Goal: Complete application form

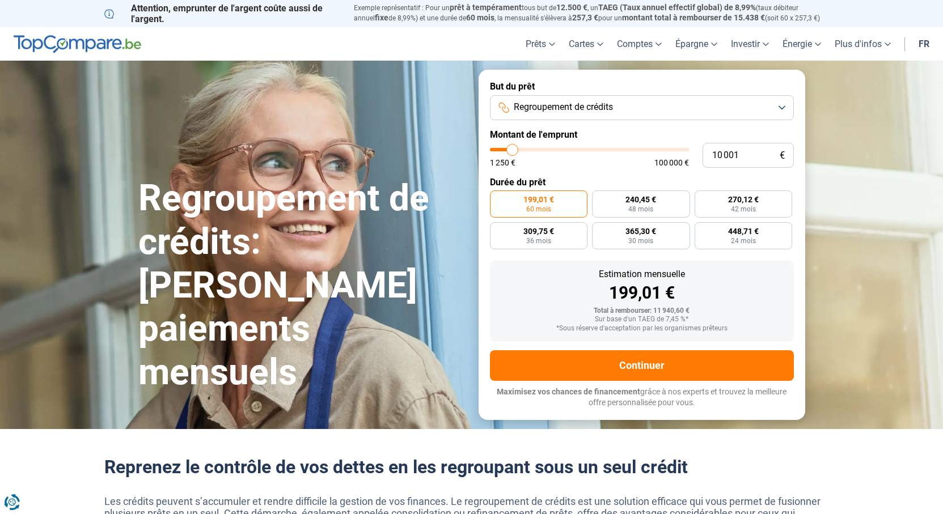
type input "11 500"
type input "11500"
type input "11 750"
type input "11750"
type input "12 750"
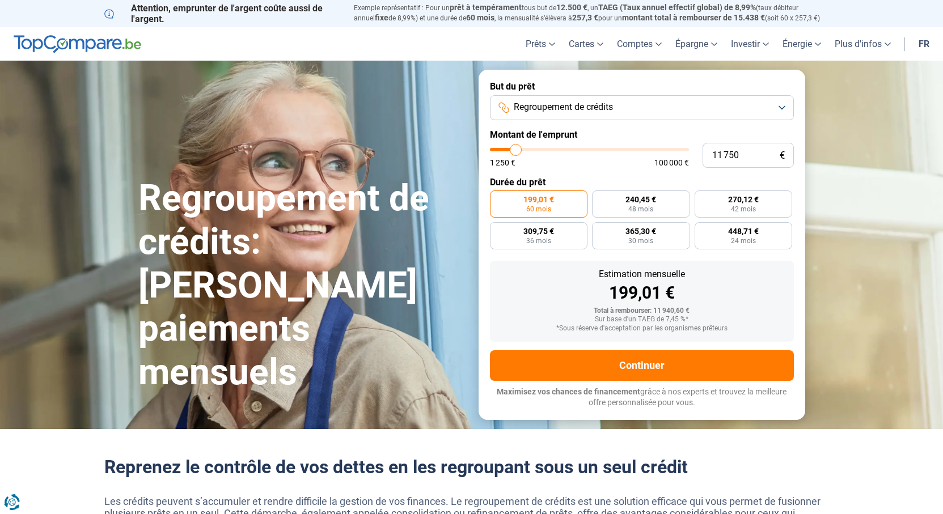
type input "12750"
type input "13 500"
type input "13500"
type input "14 750"
type input "14750"
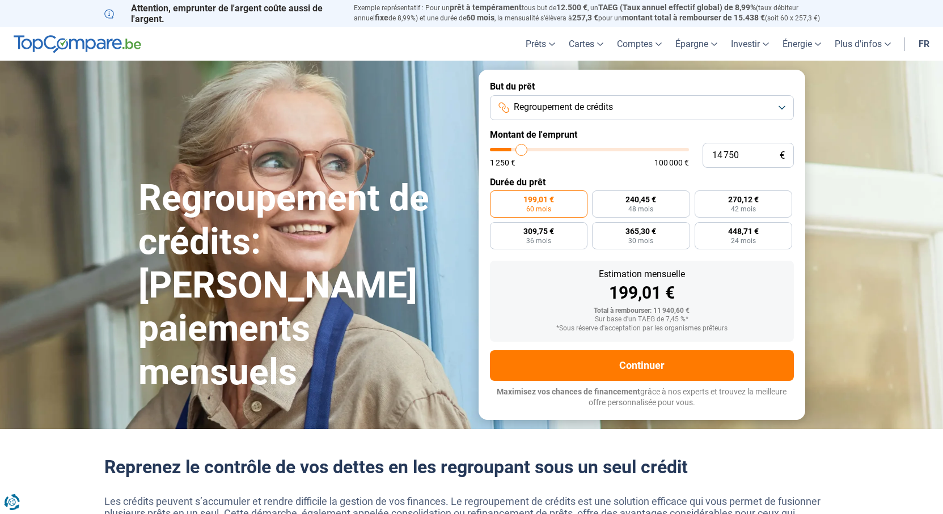
type input "15 500"
type input "15500"
type input "15 750"
type input "15750"
type input "16 250"
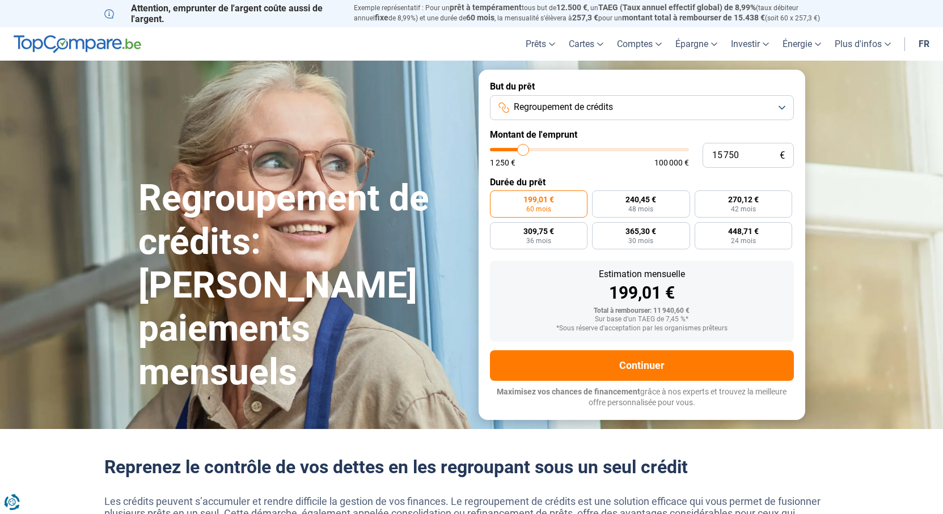
type input "16250"
type input "16 500"
type input "16500"
type input "17 250"
type input "17250"
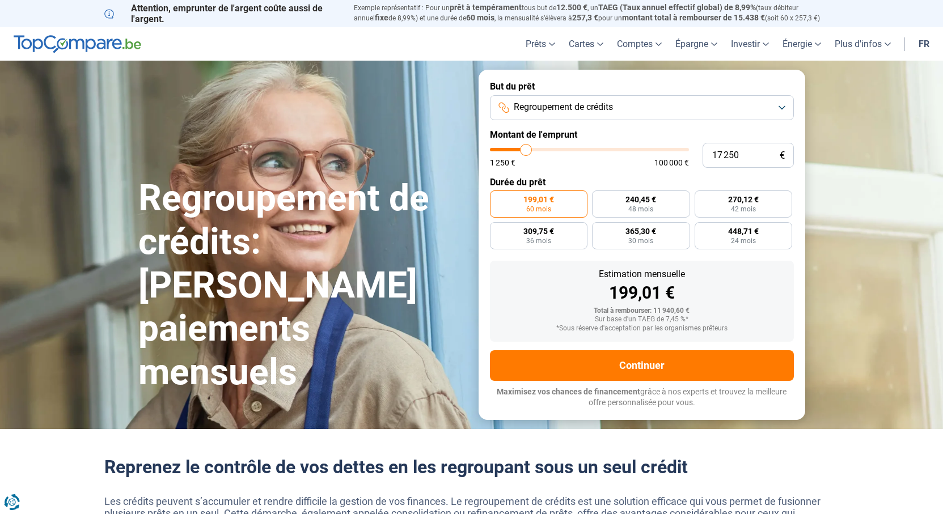
type input "17 500"
type input "17500"
type input "17 750"
type input "17750"
type input "18 000"
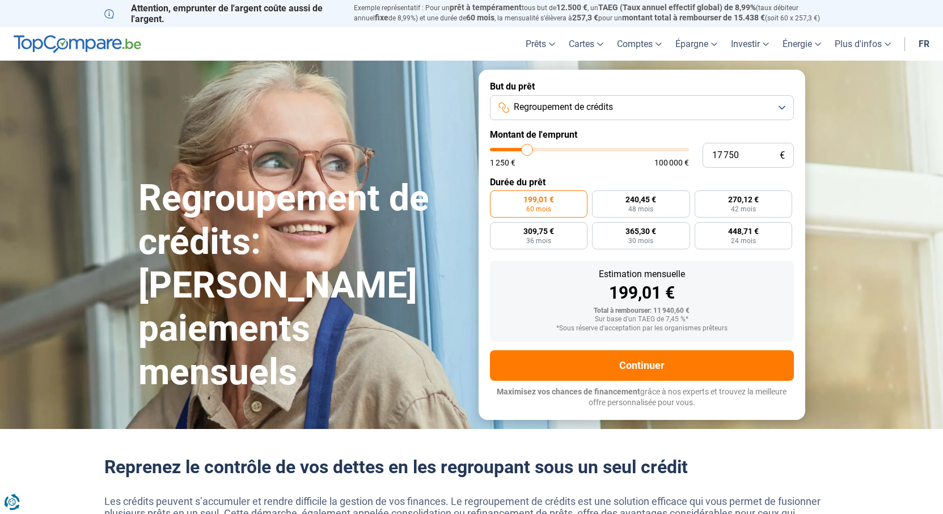
type input "18000"
type input "19 000"
type input "19000"
type input "19 750"
type input "19750"
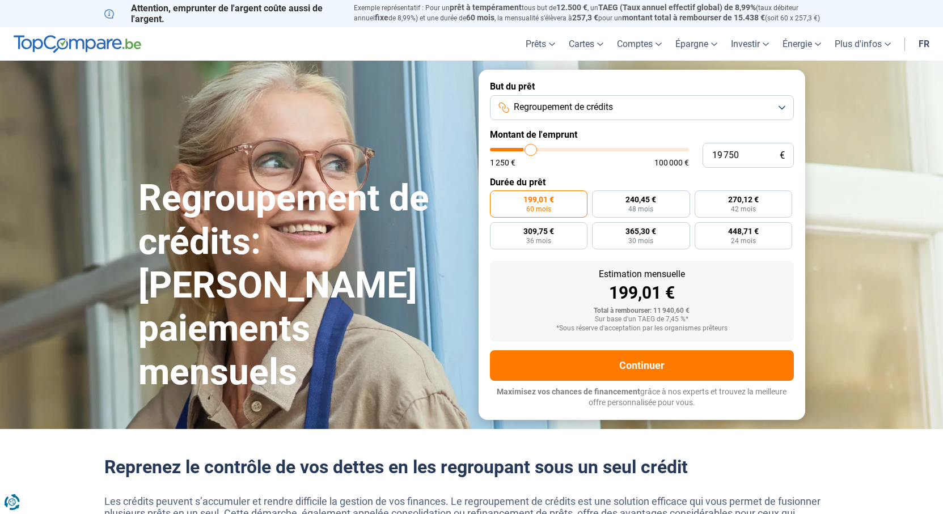
type input "20 500"
type input "20500"
type input "21 750"
type input "21750"
type input "22 250"
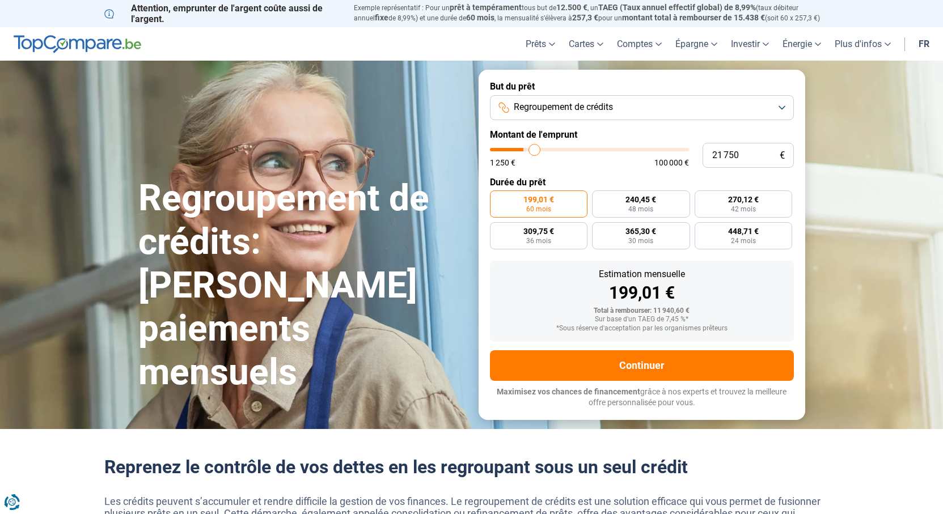
type input "22250"
type input "23 000"
type input "23000"
type input "23 500"
type input "23500"
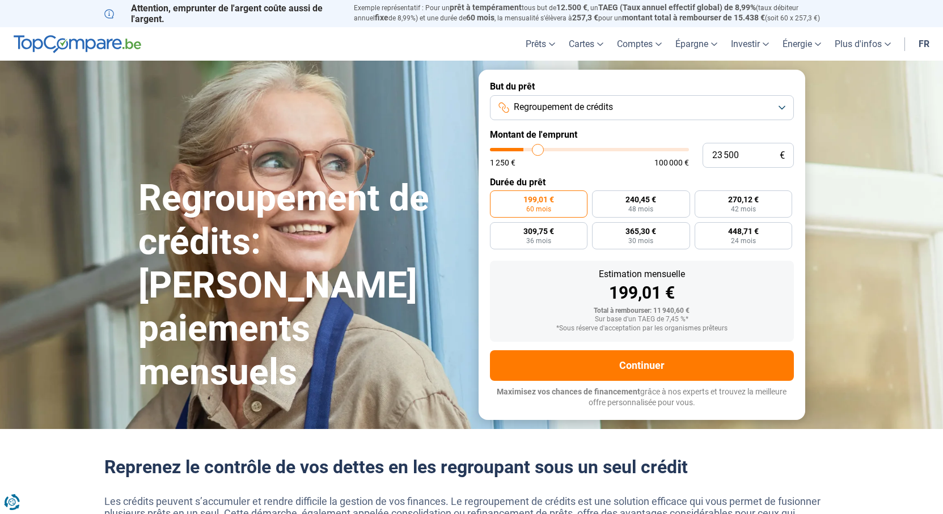
type input "23 750"
type input "23750"
type input "24 250"
type input "24250"
type input "24 500"
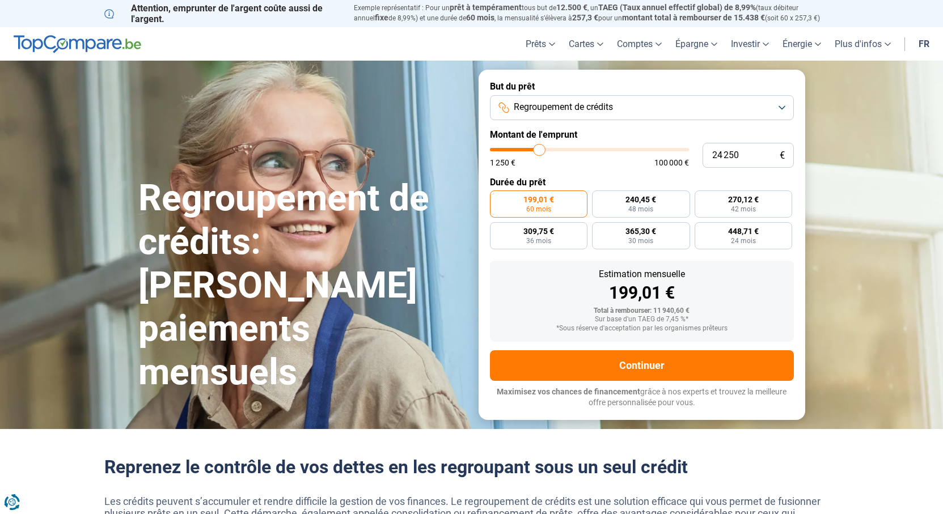
type input "24500"
type input "25 250"
type input "25250"
type input "25 750"
type input "25750"
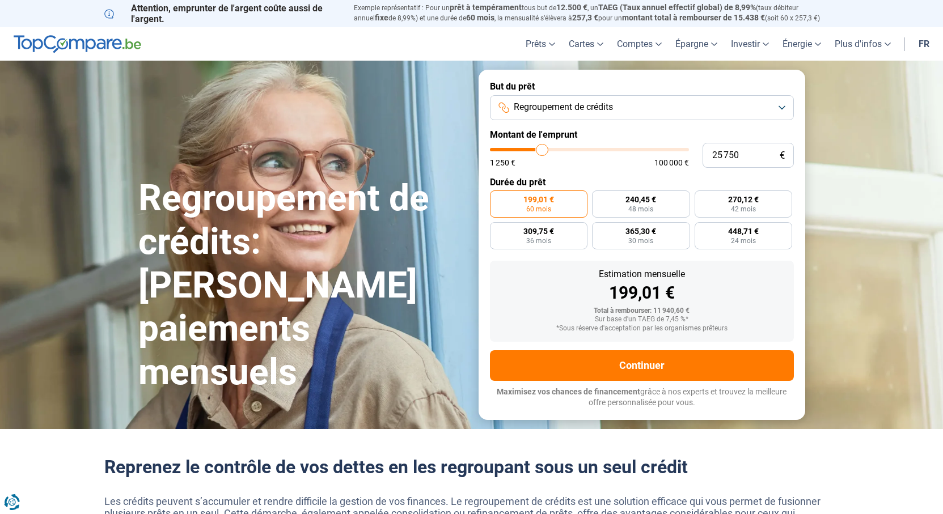
type input "26 750"
type input "26750"
type input "28 250"
type input "28250"
type input "29 500"
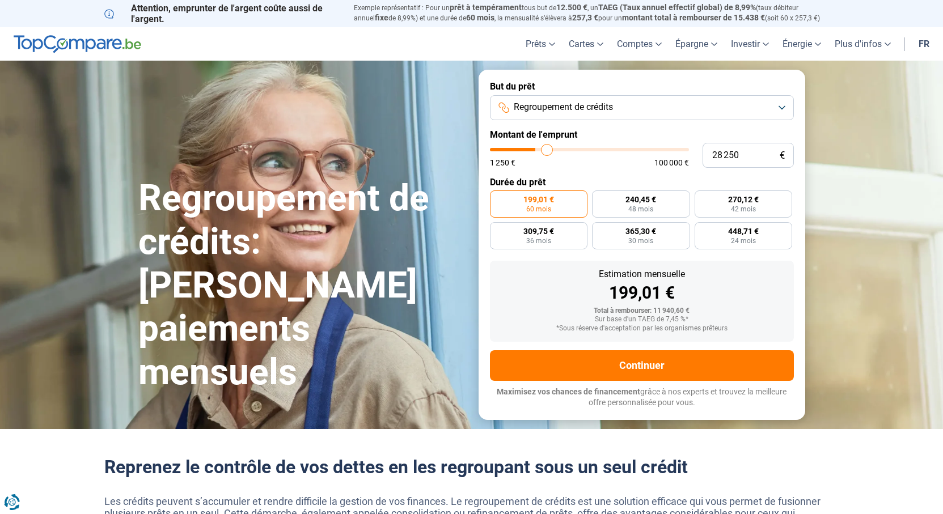
type input "29500"
type input "31 750"
type input "31750"
type input "34 250"
type input "34250"
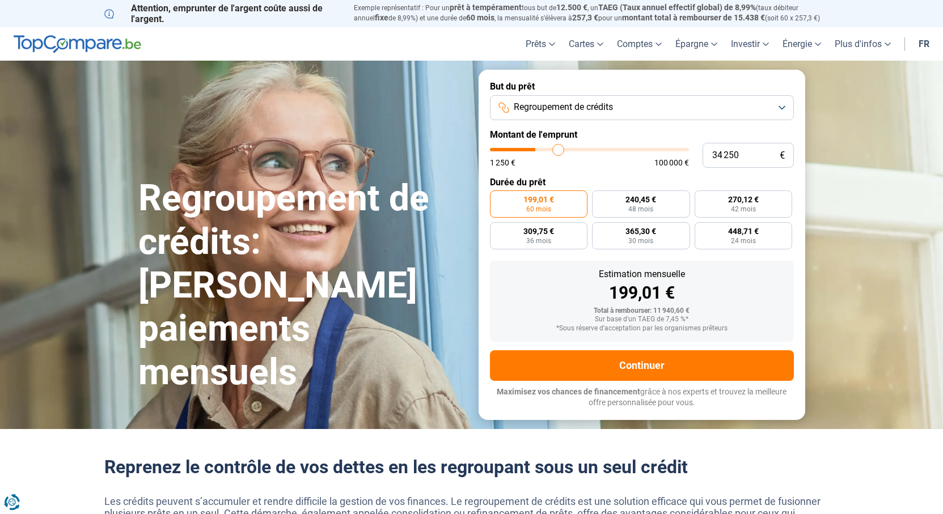
type input "34 750"
type input "34750"
type input "35 250"
type input "35250"
type input "35 750"
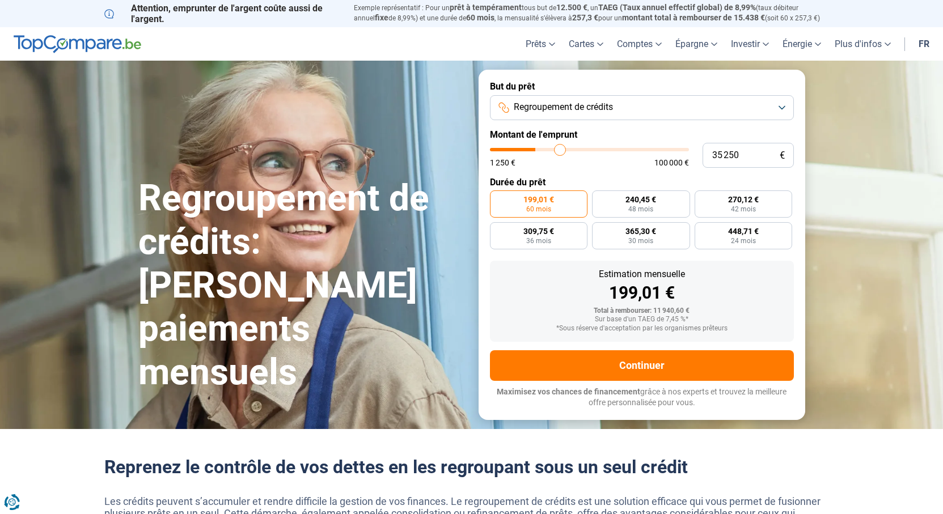
type input "35750"
type input "36 250"
type input "36250"
type input "38 250"
type input "38250"
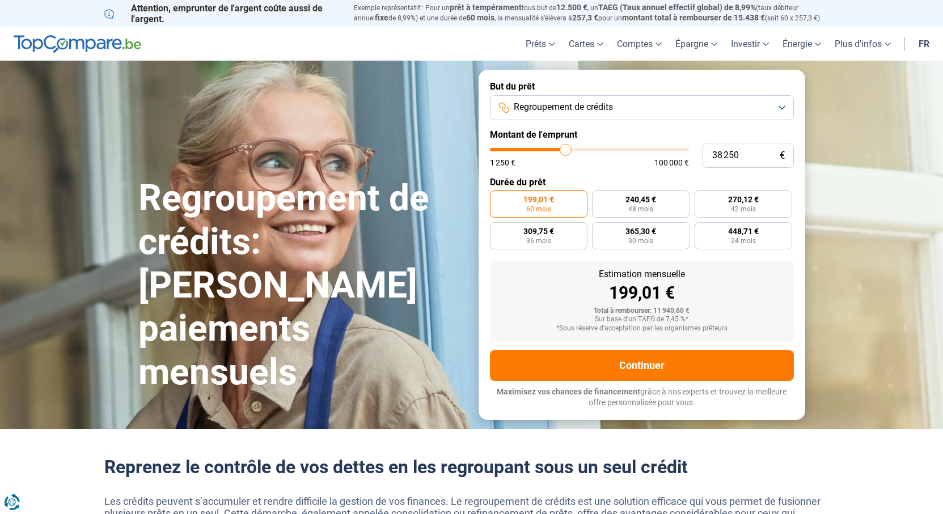
type input "40 000"
type input "40000"
type input "42 000"
type input "42000"
type input "43 750"
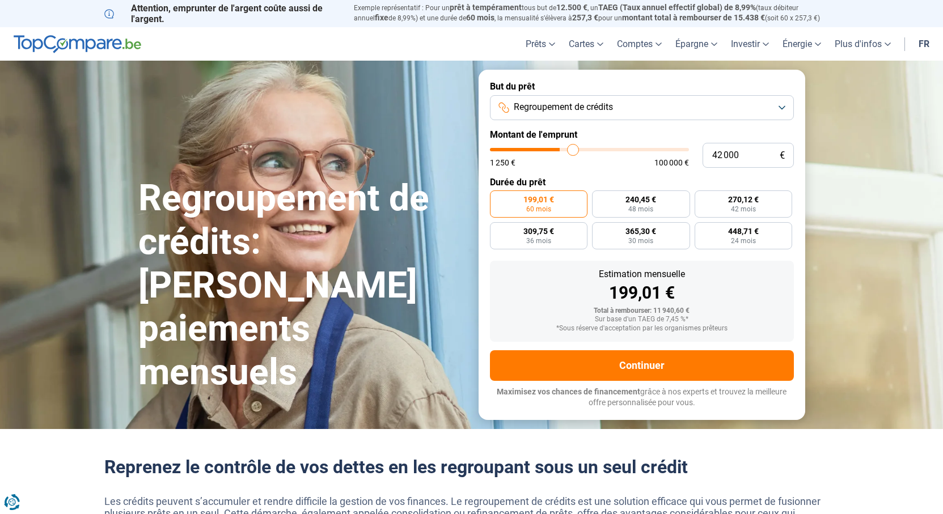
type input "43750"
type input "44 250"
type input "44250"
type input "45 750"
type input "45750"
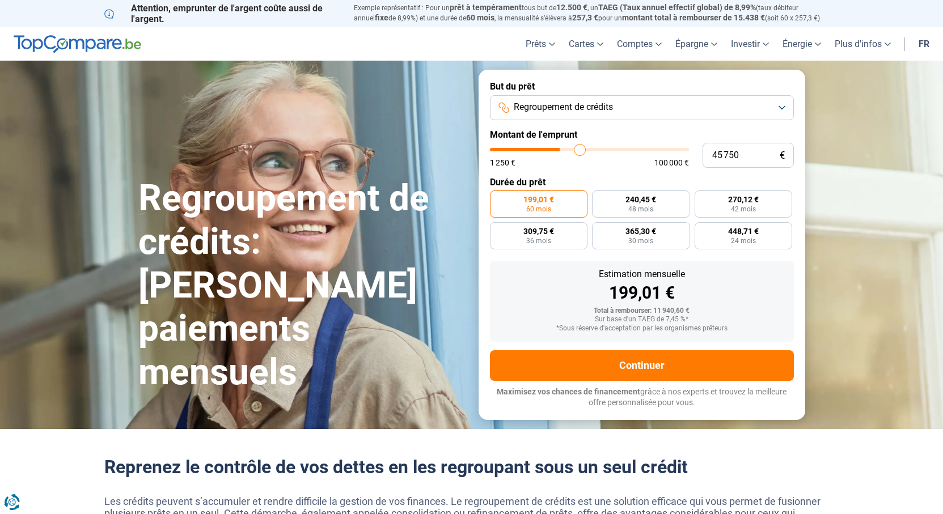
type input "46 000"
type input "46000"
type input "46 750"
type input "46750"
type input "48 250"
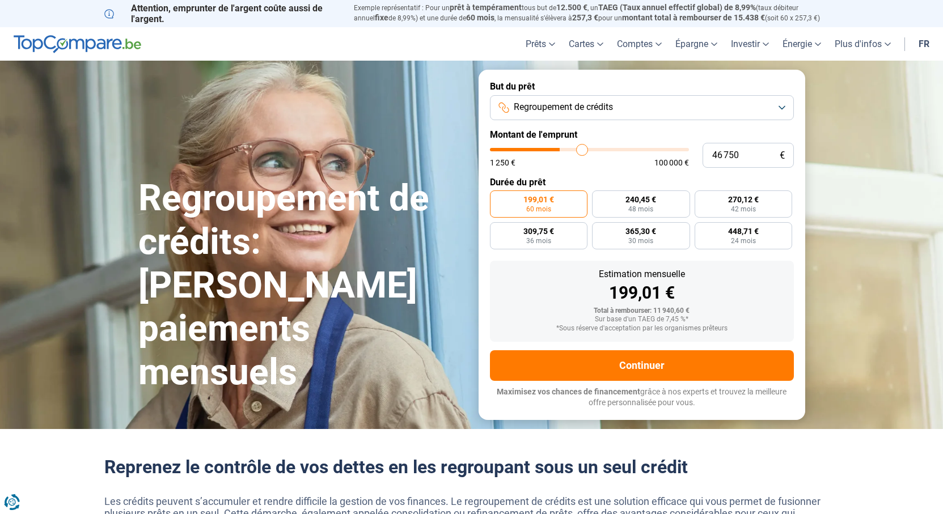
type input "48250"
type input "51 250"
type input "51250"
type input "55 000"
type input "55000"
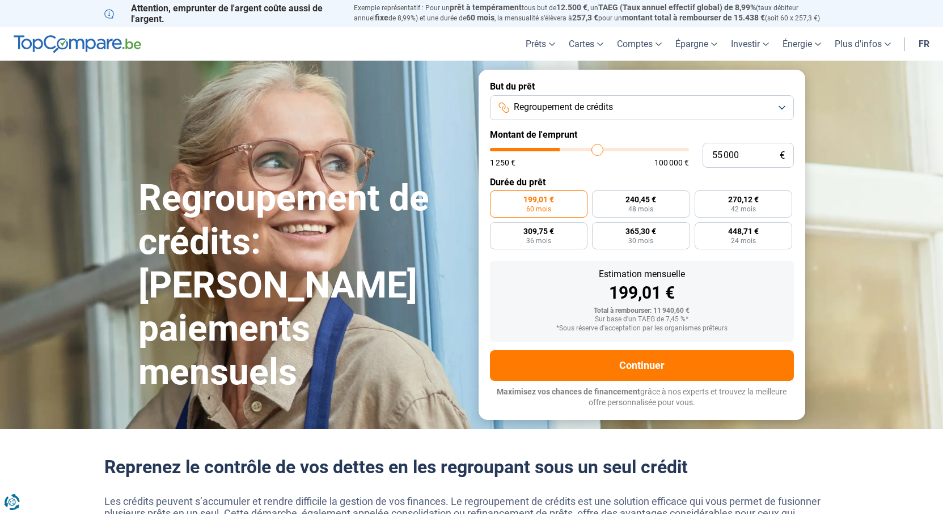
type input "59 500"
type input "59500"
type input "63 500"
type input "63500"
type input "66 750"
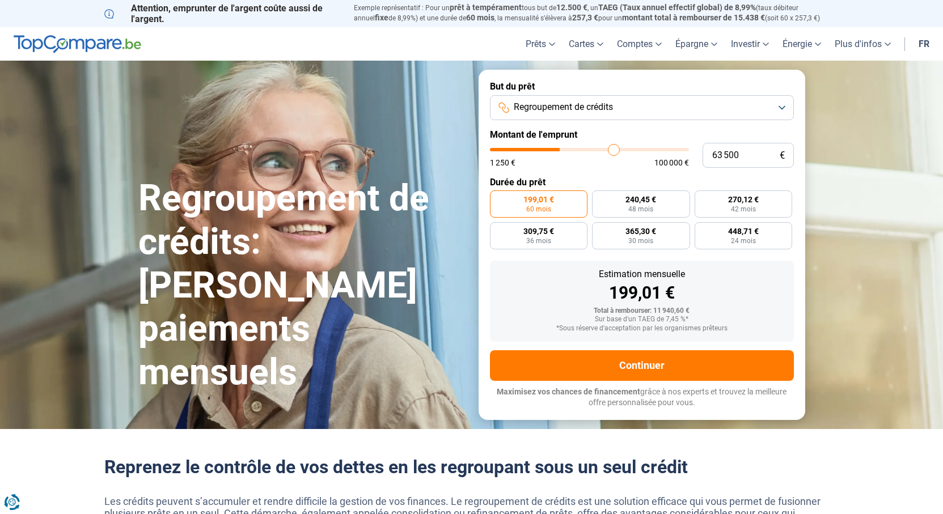
type input "66750"
type input "70 250"
type input "70250"
type input "73 750"
type input "73750"
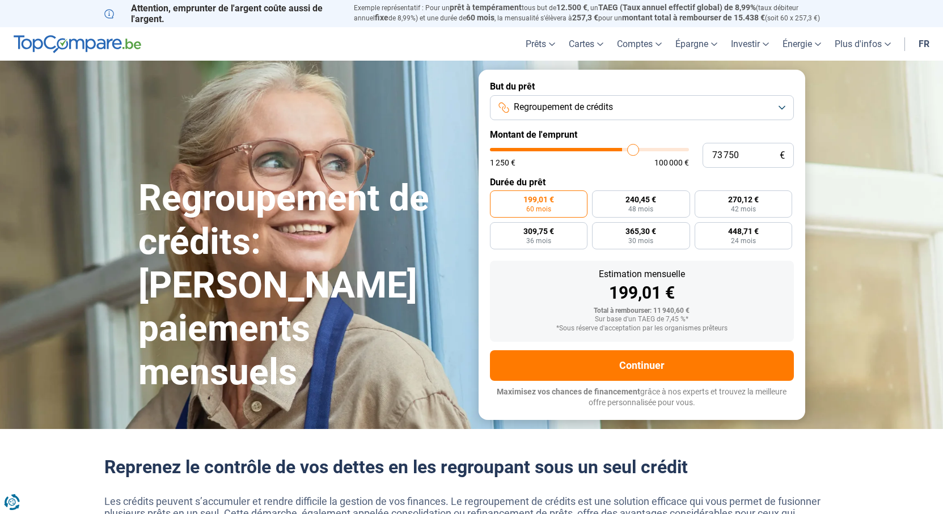
type input "77 750"
type input "77750"
type input "81 000"
type input "81000"
type input "83 000"
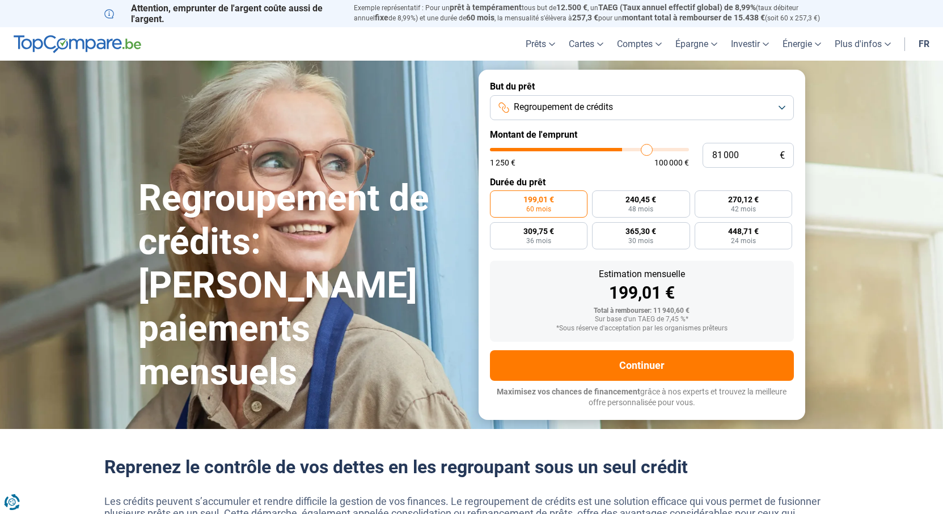
type input "83000"
type input "84 500"
type input "84500"
type input "85 750"
type input "85750"
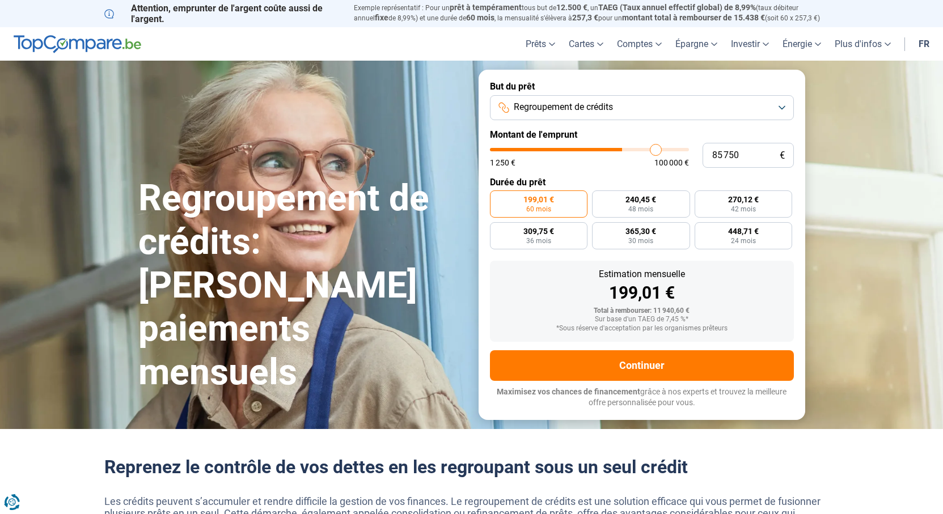
type input "86 750"
type input "86750"
type input "88 000"
type input "88000"
type input "89 750"
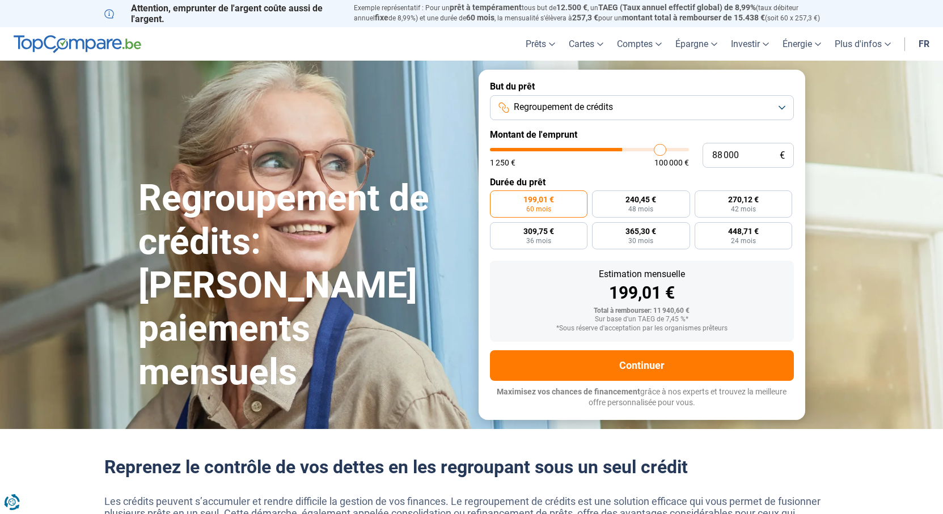
type input "89750"
type input "91 750"
type input "91750"
type input "93 500"
type input "93500"
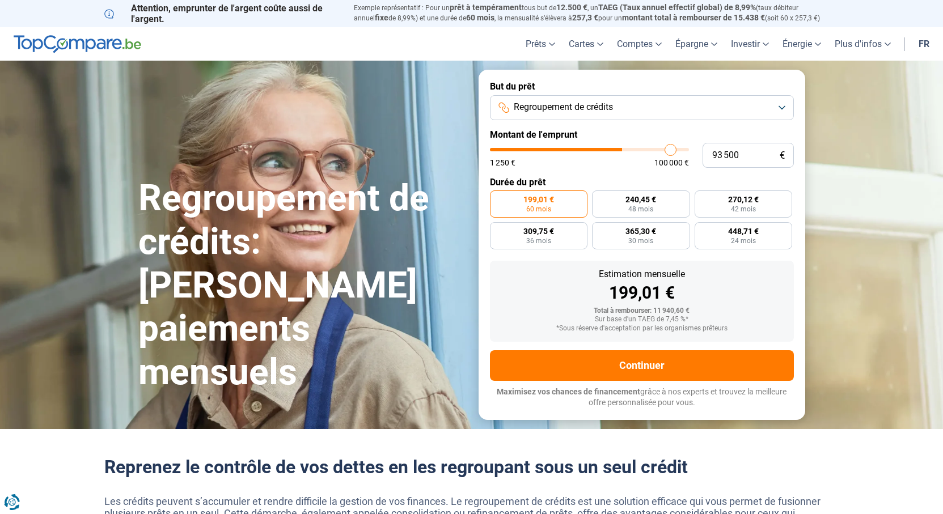
type input "94 750"
type input "94750"
type input "98 750"
type input "98750"
type input "100 000"
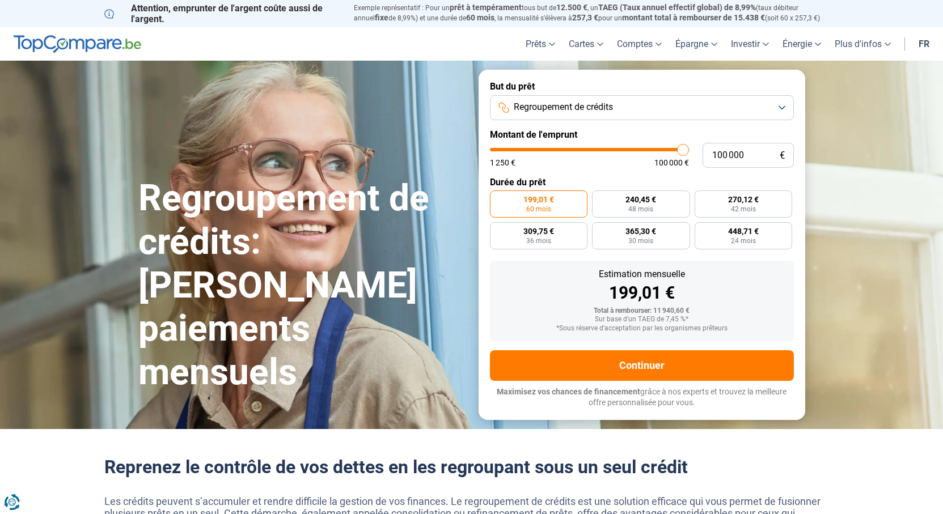
drag, startPoint x: 515, startPoint y: 151, endPoint x: 713, endPoint y: 138, distance: 198.3
type input "100000"
click at [689, 148] on input "range" at bounding box center [589, 149] width 199 height 3
radio input "false"
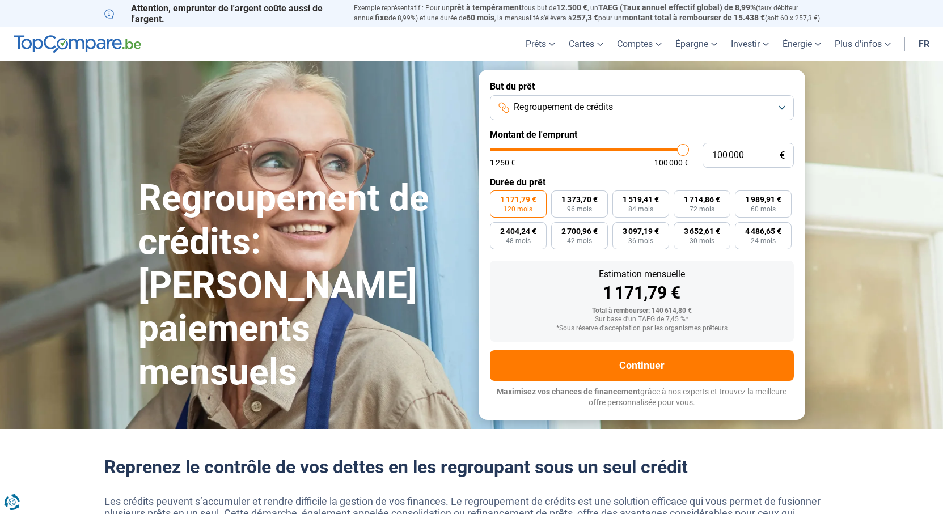
type input "97 750"
type input "97750"
type input "95 500"
type input "95500"
type input "92 750"
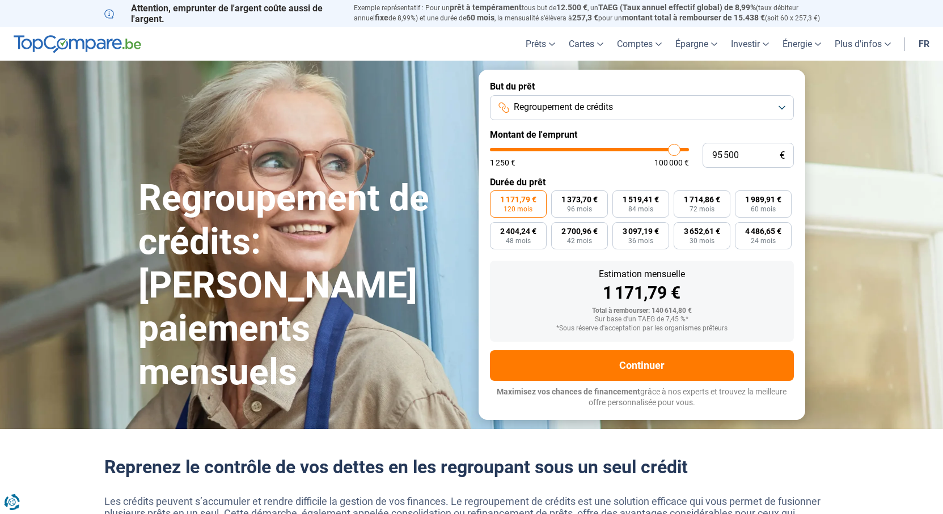
type input "92750"
type input "90 000"
type input "90000"
type input "88 000"
type input "88000"
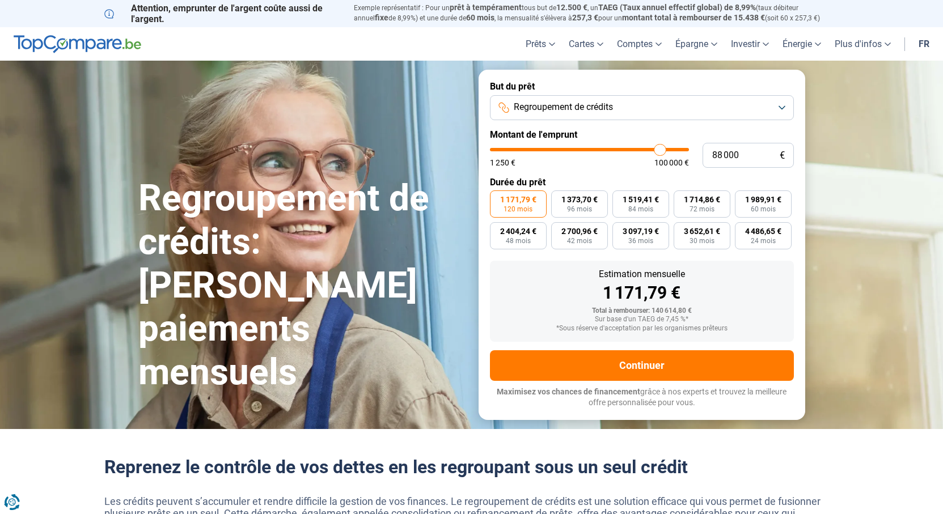
type input "86 750"
type input "86750"
type input "86 500"
type input "86500"
type input "86 000"
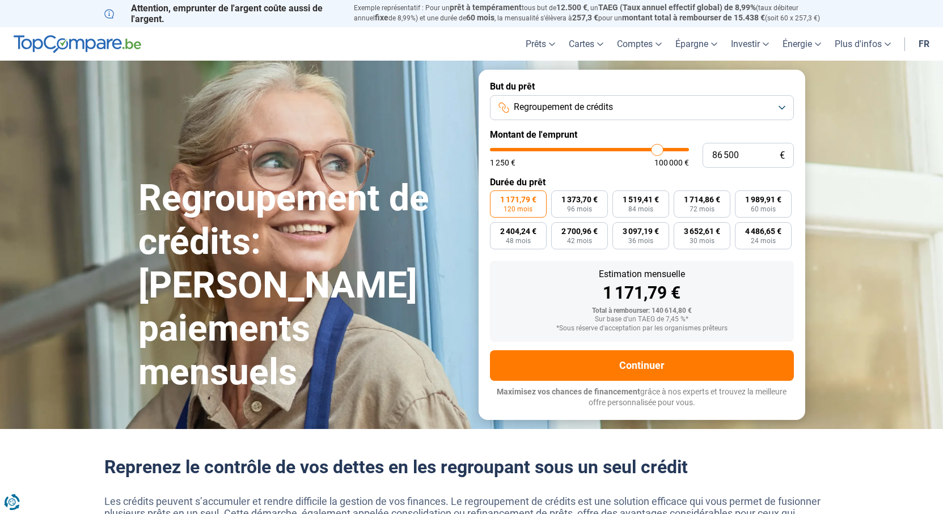
type input "86000"
type input "85 500"
type input "85500"
type input "85 000"
type input "85000"
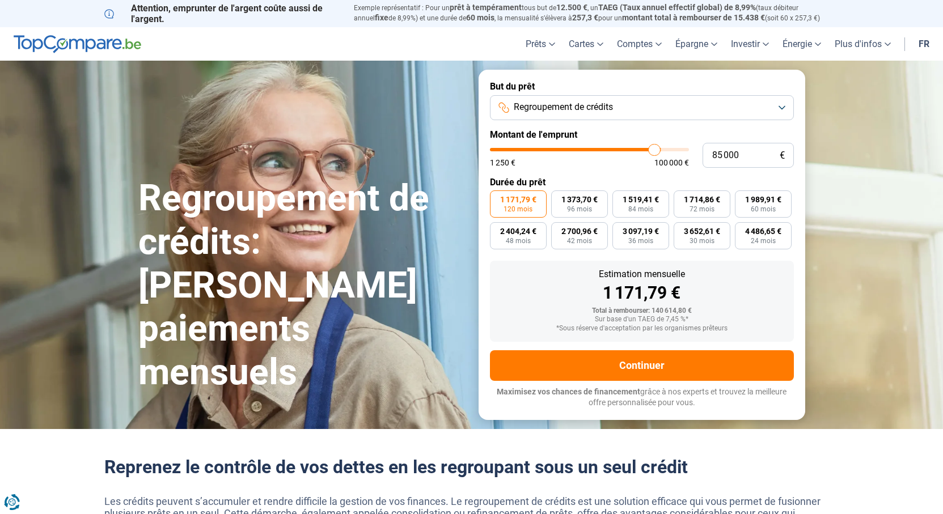
type input "83 750"
type input "83750"
type input "81 500"
type input "81500"
type input "80 000"
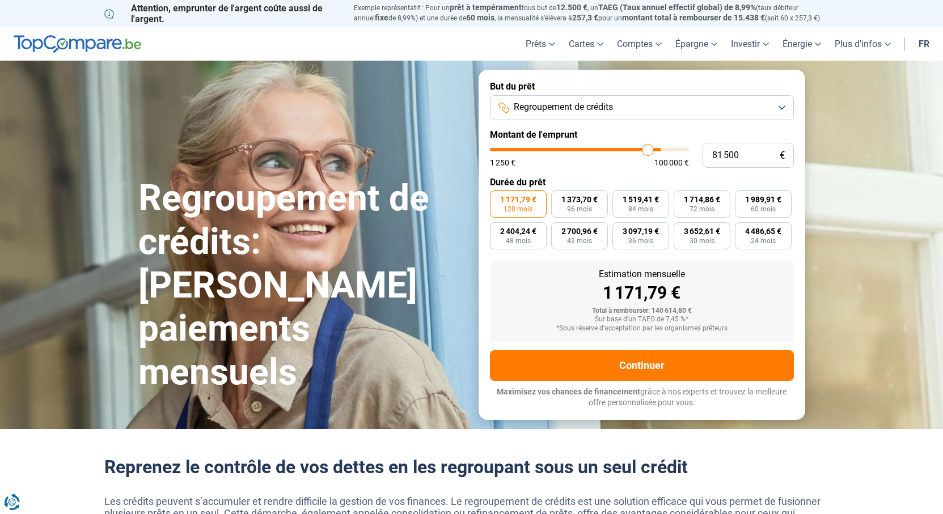
type input "80000"
type input "79 250"
type input "79250"
type input "78 250"
type input "78250"
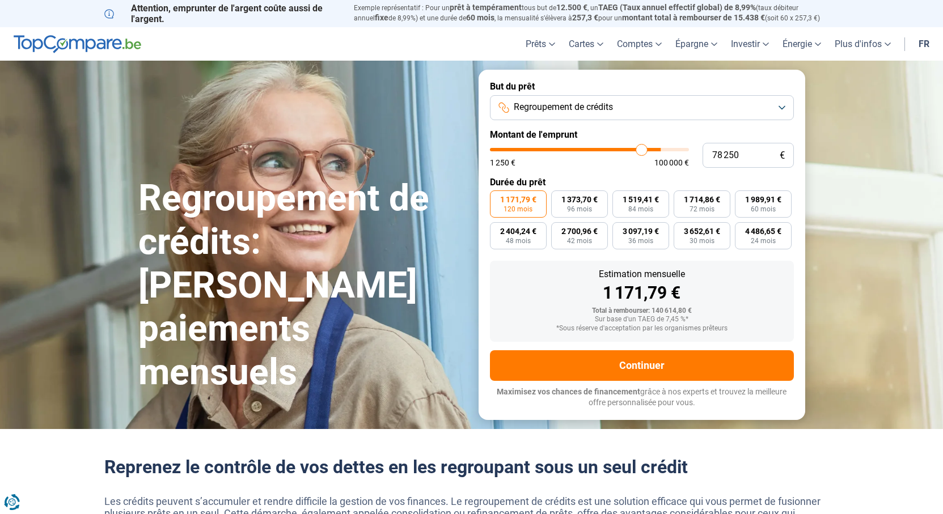
type input "78 000"
type input "78000"
type input "77 000"
type input "77000"
type input "76 500"
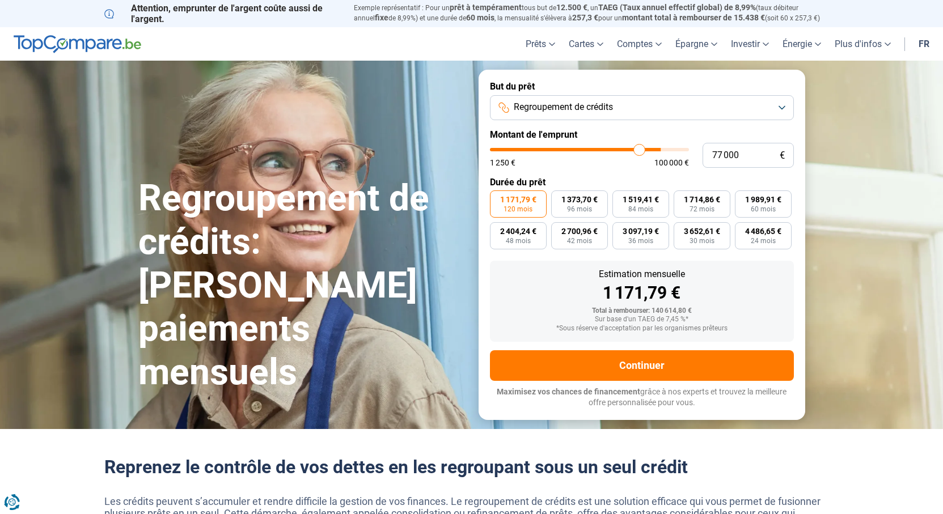
type input "76500"
type input "75 250"
type input "75250"
type input "74 250"
type input "74250"
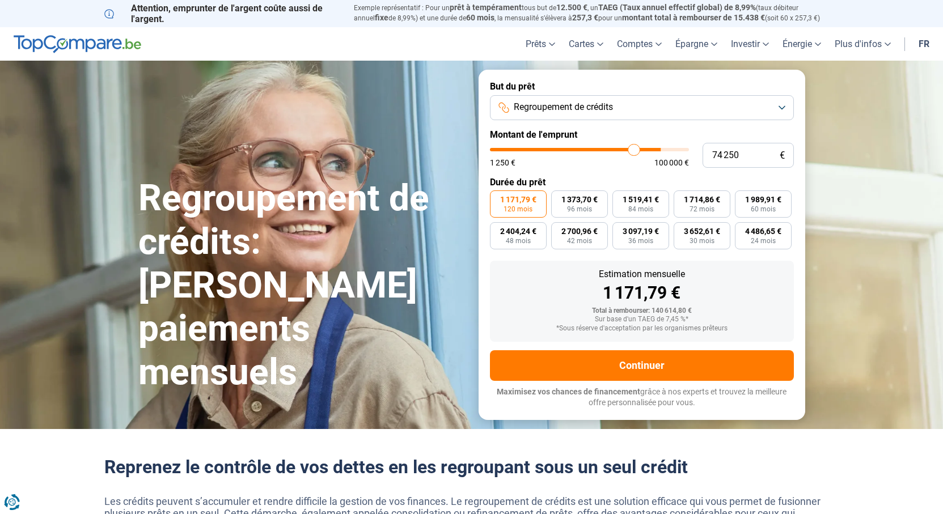
type input "73 500"
type input "73500"
type input "71 250"
type input "71250"
type input "68 750"
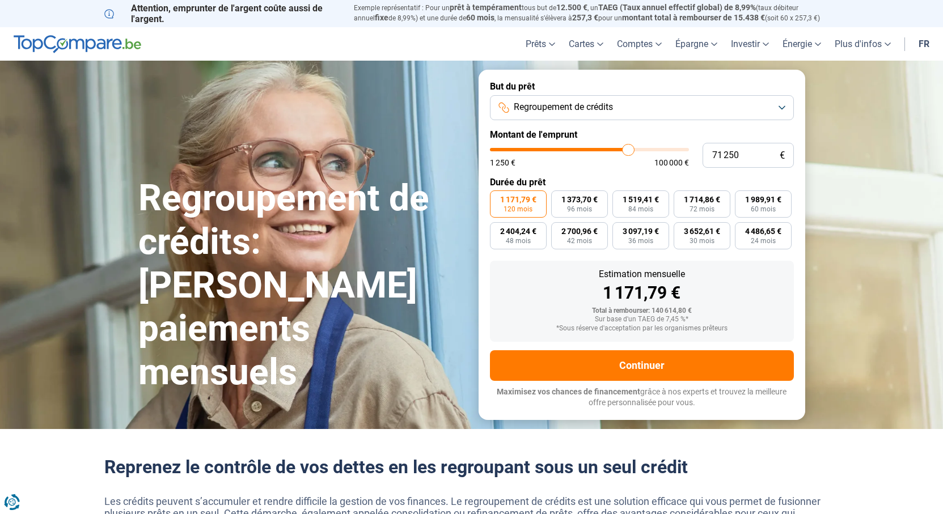
type input "68750"
type input "67 250"
type input "67250"
type input "64 500"
type input "64500"
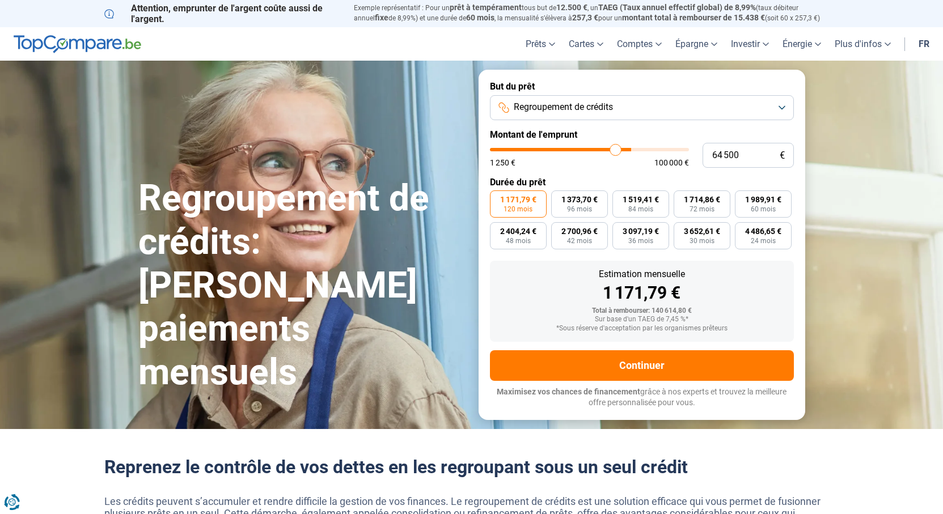
type input "61 750"
type input "61750"
type input "60 000"
type input "60000"
type input "59 500"
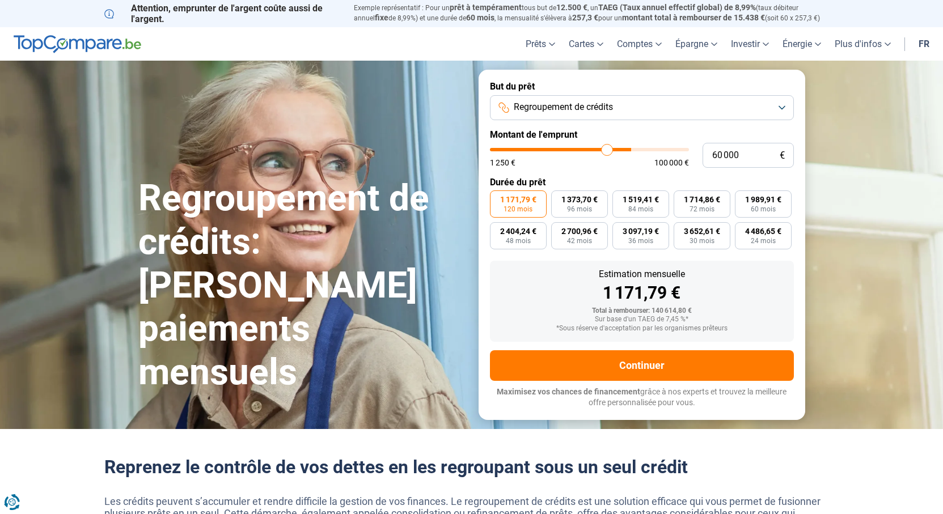
type input "59500"
type input "59 000"
type input "59000"
type input "59 250"
type input "59250"
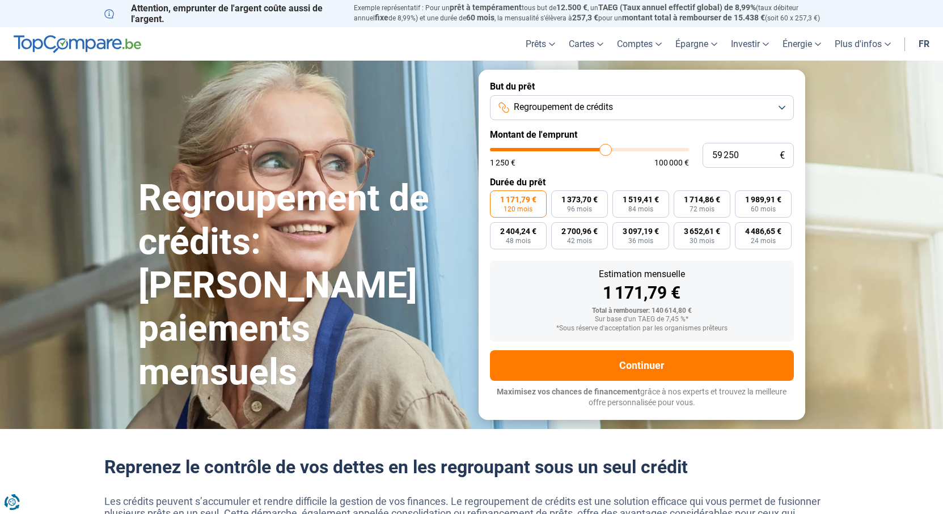
type input "61 000"
type input "61000"
type input "63 750"
type input "63750"
type input "66 750"
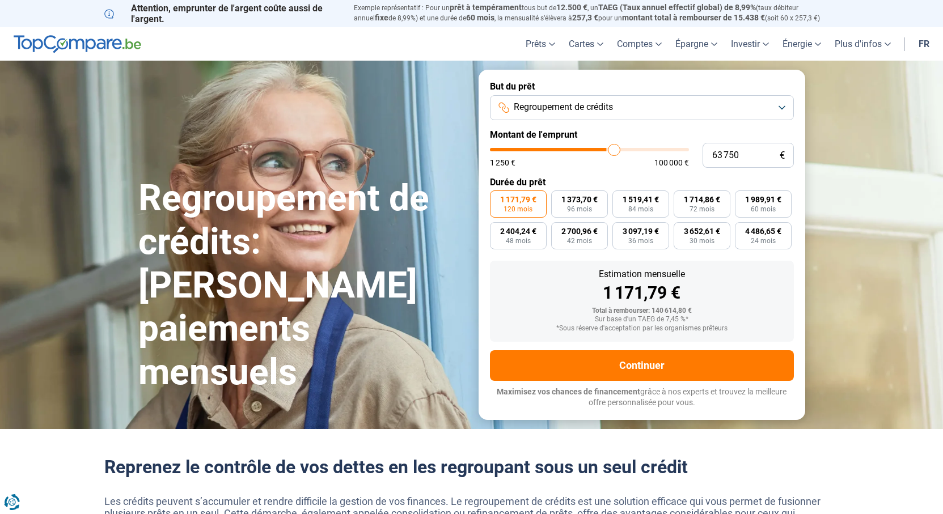
type input "66750"
type input "69 750"
type input "69750"
type input "71 000"
type input "71000"
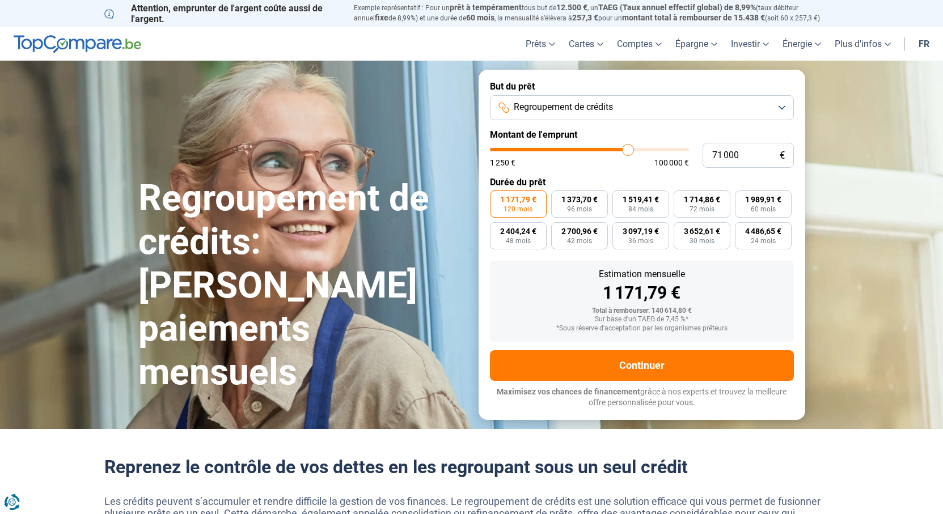
type input "72 000"
type input "72000"
type input "72 500"
drag, startPoint x: 687, startPoint y: 150, endPoint x: 635, endPoint y: 154, distance: 51.7
click at [635, 151] on input "range" at bounding box center [589, 149] width 199 height 3
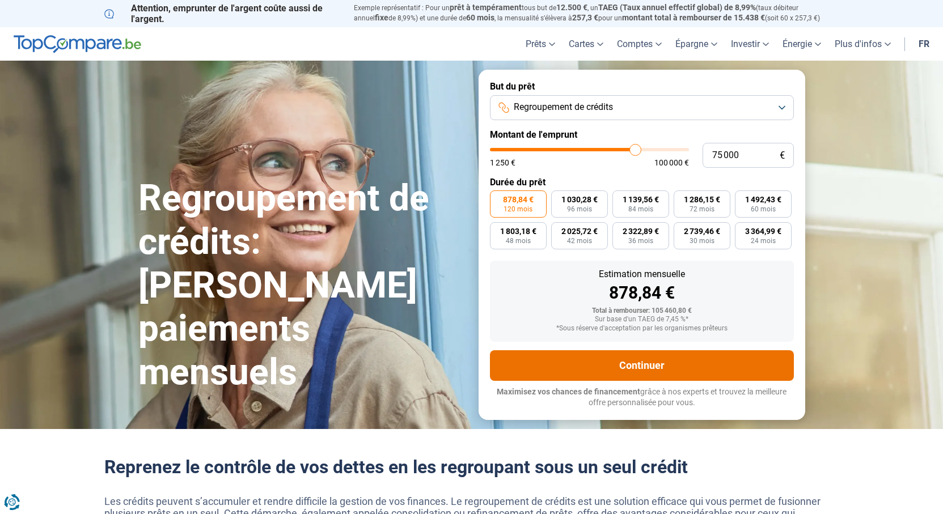
click at [697, 369] on button "Continuer" at bounding box center [642, 365] width 304 height 31
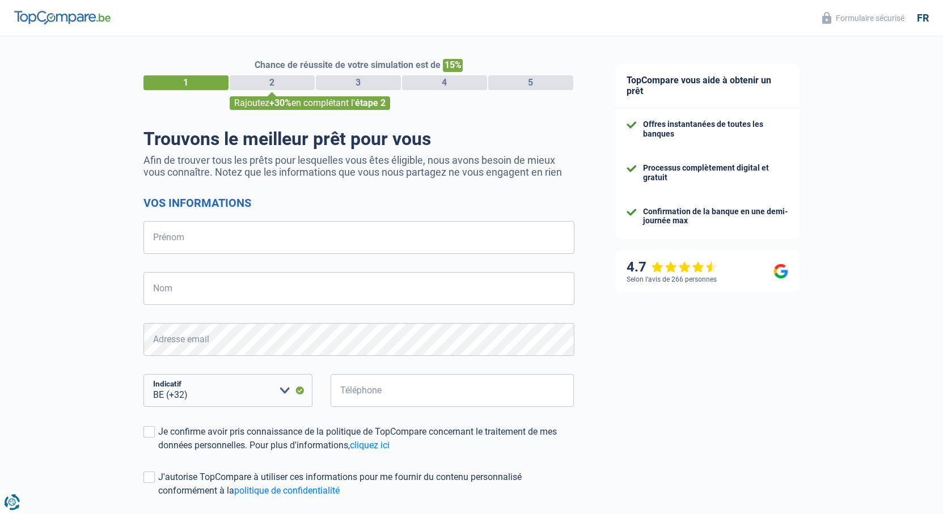
select select "32"
